Goal: Find contact information: Find contact information

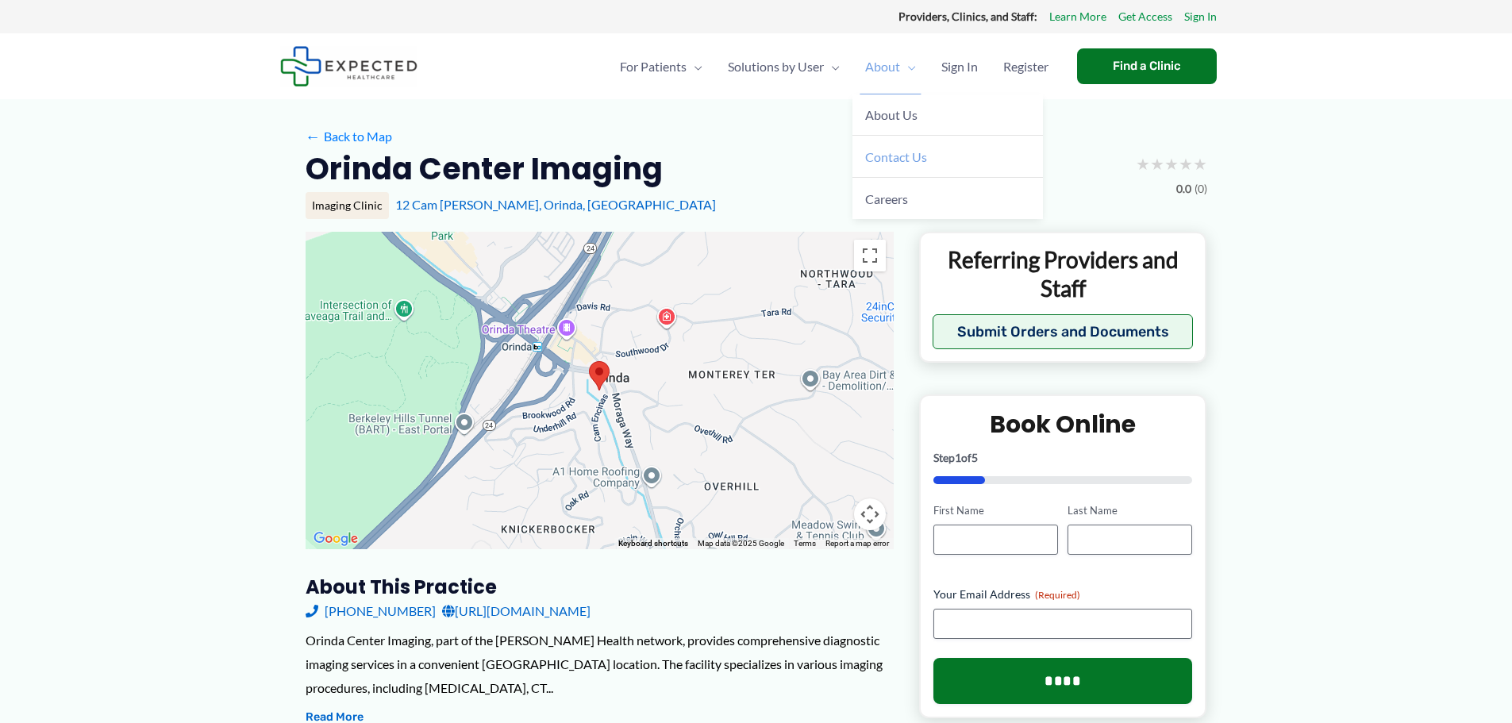
click at [904, 156] on span "Contact Us" at bounding box center [896, 156] width 62 height 15
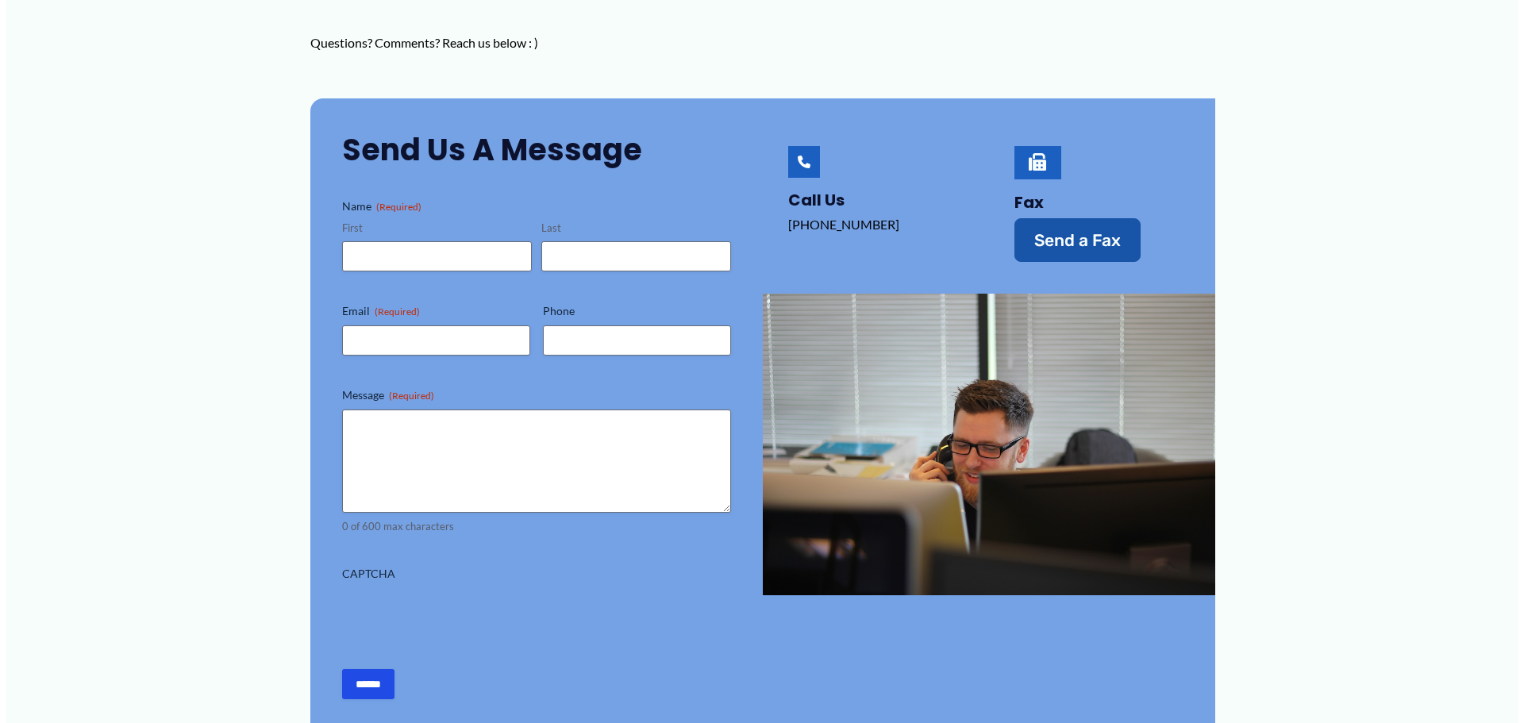
scroll to position [238, 0]
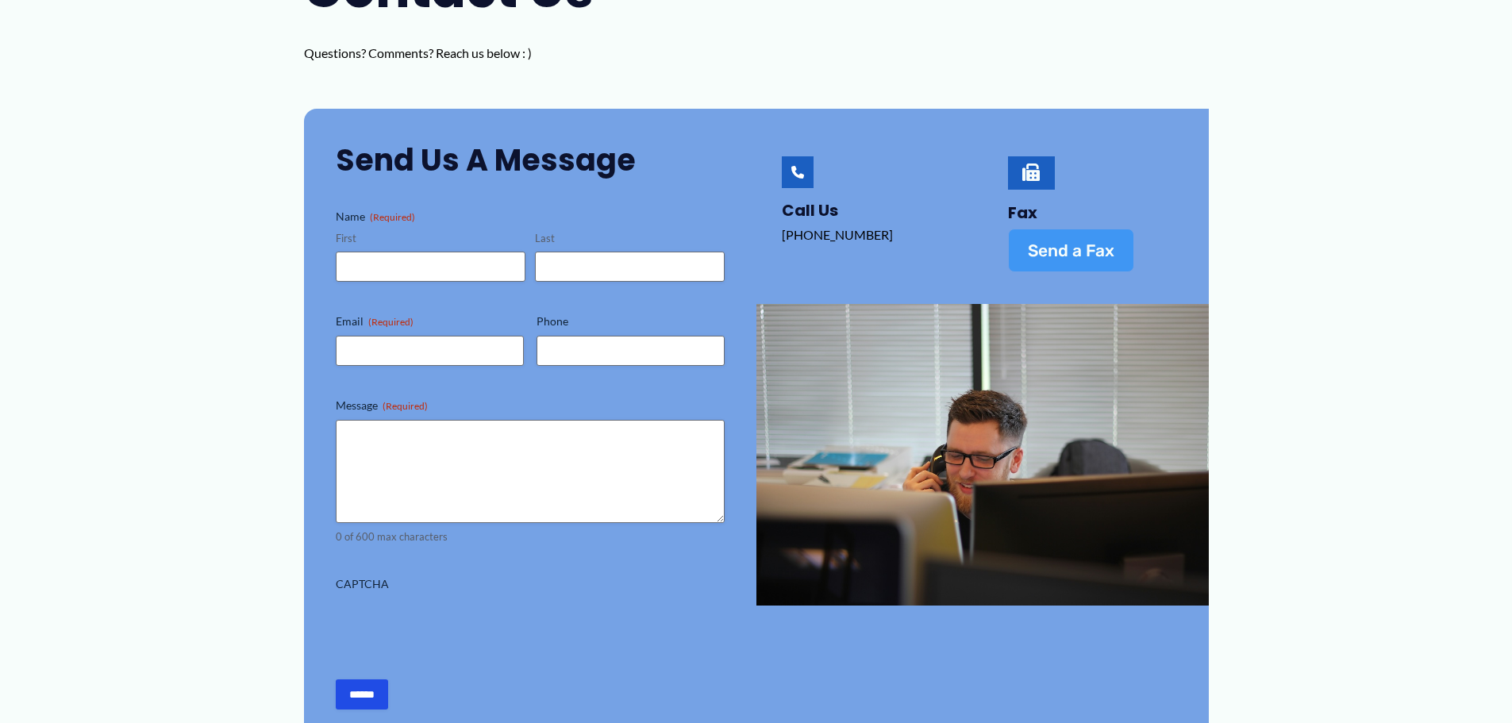
click at [1059, 250] on span "Send a Fax" at bounding box center [1071, 250] width 87 height 17
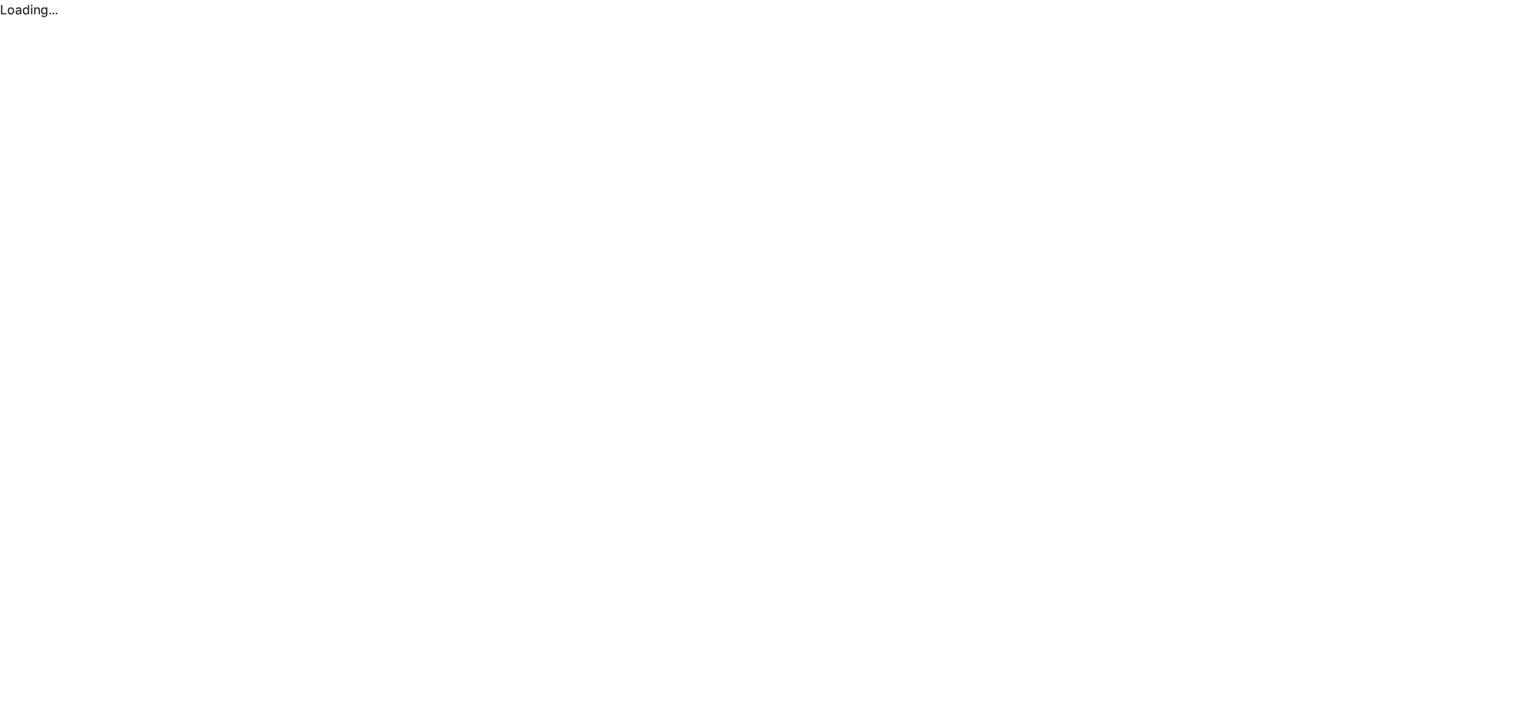
scroll to position [0, 0]
